Goal: Find specific page/section: Find specific page/section

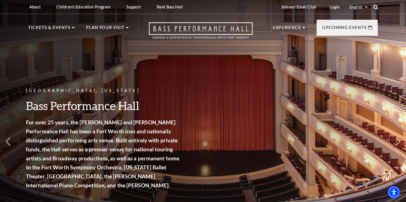
click at [374, 6] on icon at bounding box center [375, 7] width 5 height 5
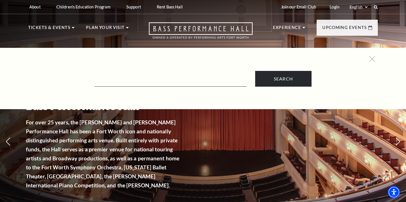
click at [194, 68] on div "Search" at bounding box center [203, 71] width 361 height 30
click at [194, 75] on form "Search" at bounding box center [203, 79] width 344 height 16
click at [189, 82] on input "Text field" at bounding box center [170, 81] width 152 height 12
type input "the adaams family"
click at [255, 71] on input "Search" at bounding box center [283, 79] width 56 height 16
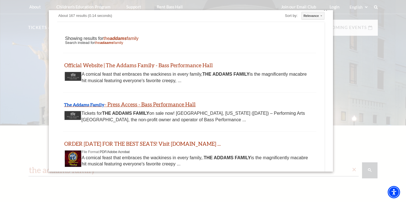
scroll to position [6, 0]
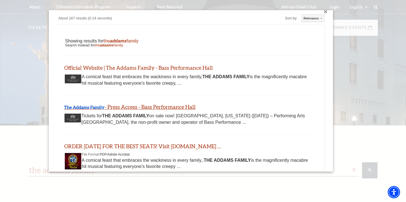
click at [99, 110] on b "The Addams Family" at bounding box center [84, 107] width 41 height 5
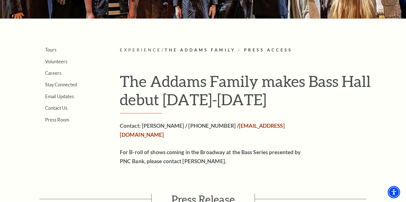
scroll to position [114, 0]
